Goal: Navigation & Orientation: Go to known website

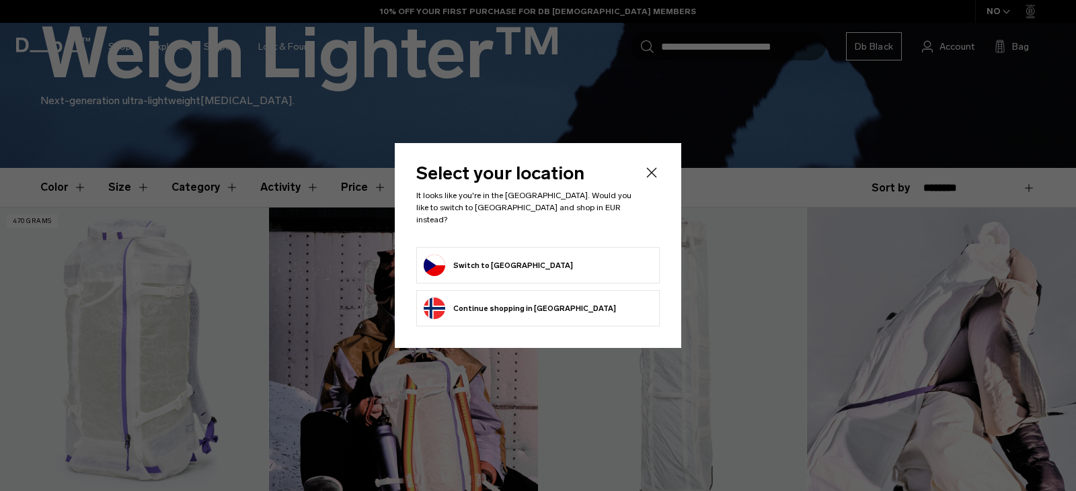
scroll to position [269, 0]
click at [496, 255] on button "Switch to Czechia" at bounding box center [498, 266] width 149 height 22
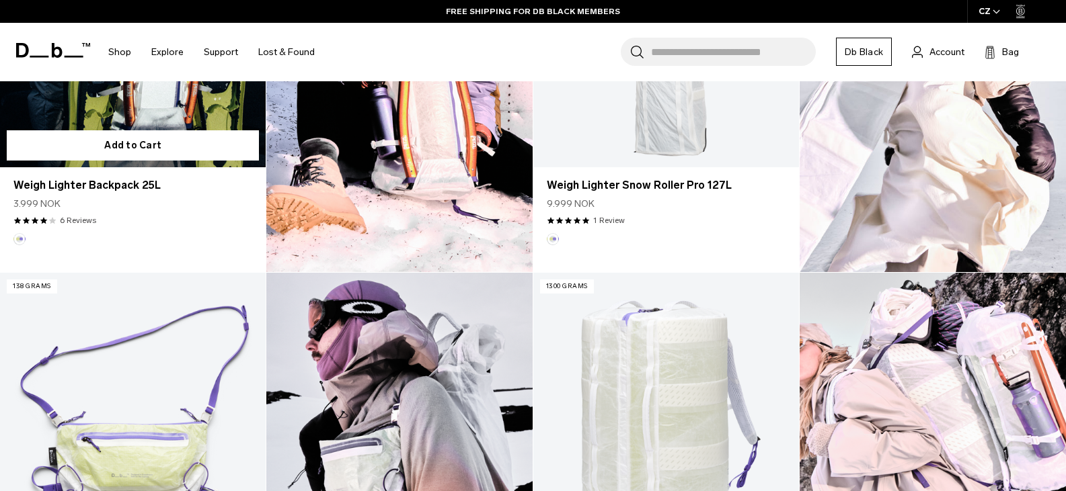
scroll to position [874, 0]
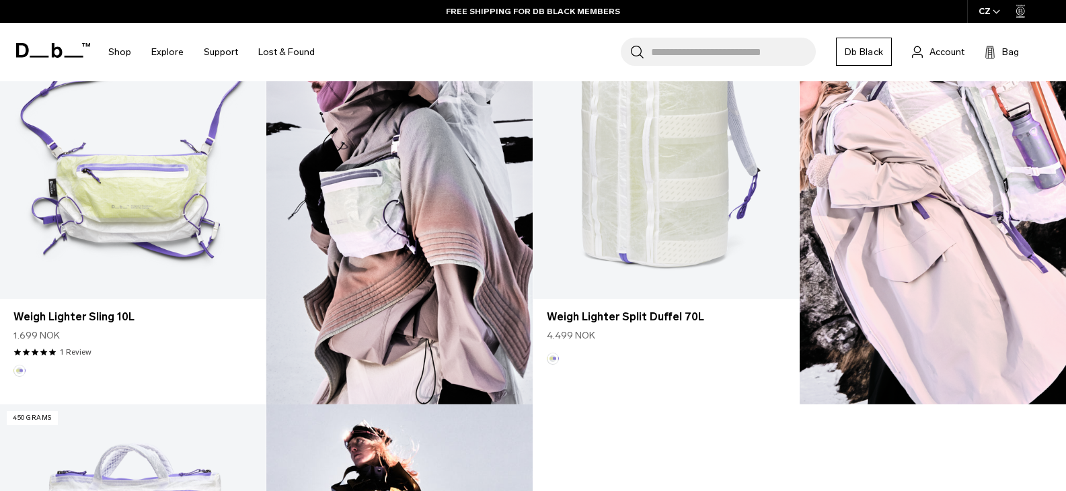
click at [1000, 11] on div "CZ" at bounding box center [989, 11] width 45 height 23
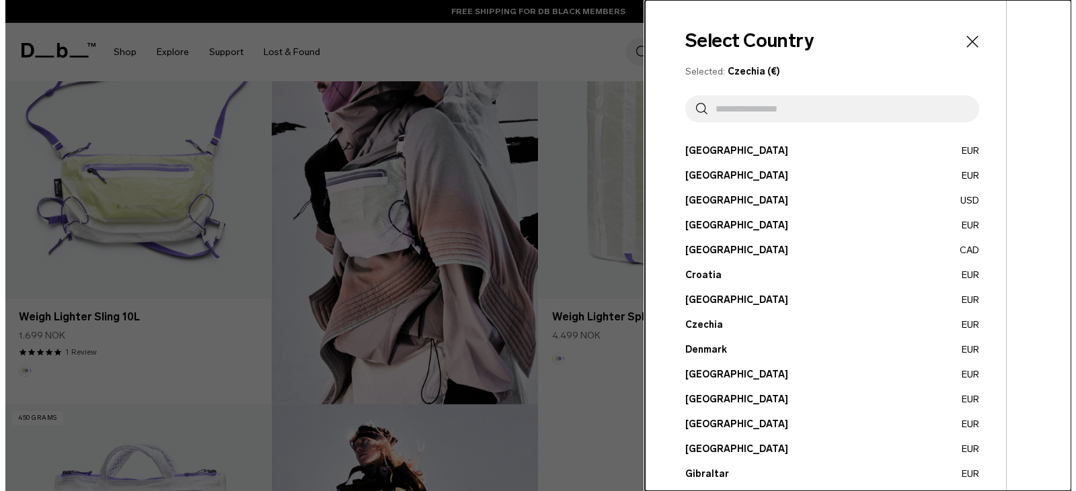
scroll to position [877, 0]
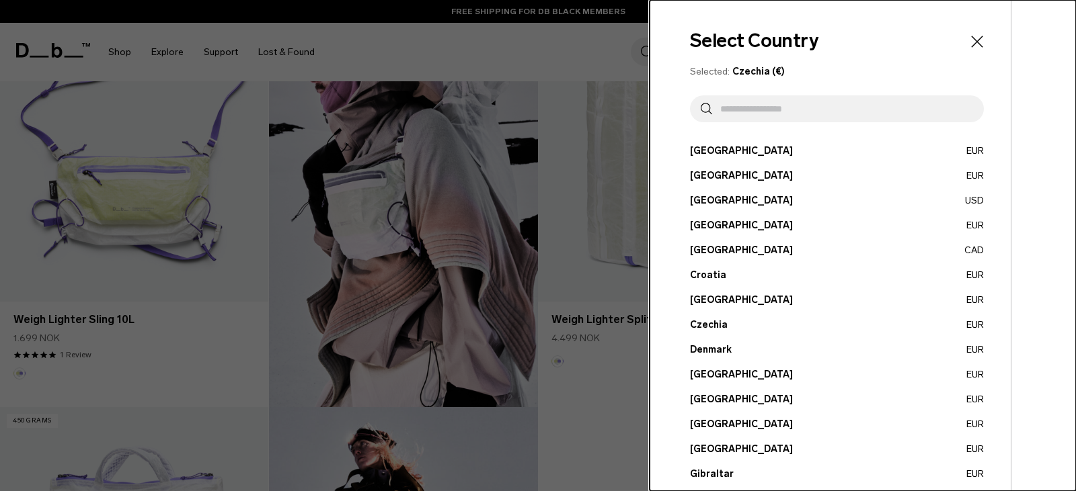
click at [980, 42] on div "Select Country Selected: Czechia (€) Austria EUR Belgium EUR Brazil USD" at bounding box center [829, 496] width 361 height 992
click at [996, 29] on div "Select Country Selected: Czechia (€) Austria EUR Belgium EUR Brazil USD" at bounding box center [829, 496] width 361 height 992
click at [708, 328] on button "Czechia EUR" at bounding box center [837, 325] width 294 height 14
click at [721, 323] on button "Czechia EUR" at bounding box center [837, 325] width 294 height 14
